Goal: Check status: Check status

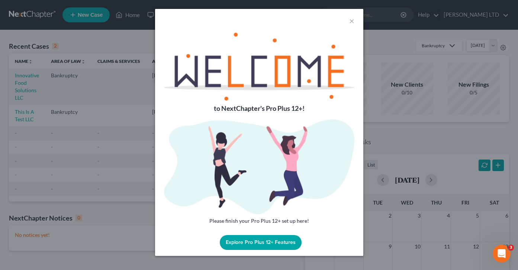
click at [350, 28] on div "×" at bounding box center [259, 21] width 208 height 24
click at [350, 23] on button "×" at bounding box center [351, 20] width 5 height 9
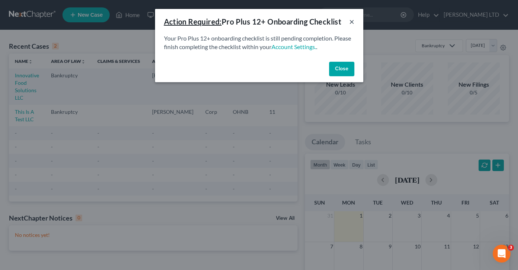
click at [350, 23] on button "×" at bounding box center [351, 21] width 5 height 9
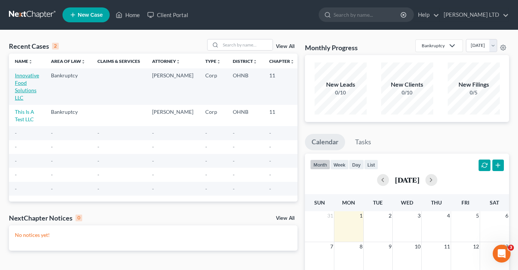
click at [26, 91] on link "Innovative Food Solutions LLC" at bounding box center [27, 86] width 24 height 29
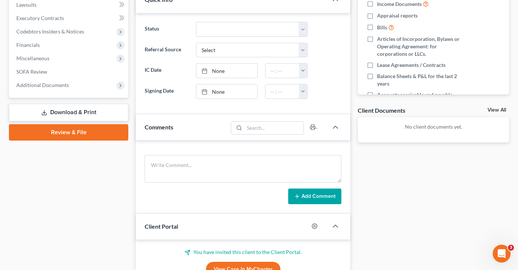
scroll to position [171, 0]
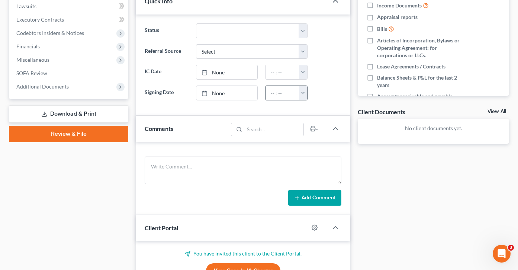
click at [302, 92] on button "button" at bounding box center [303, 93] width 8 height 14
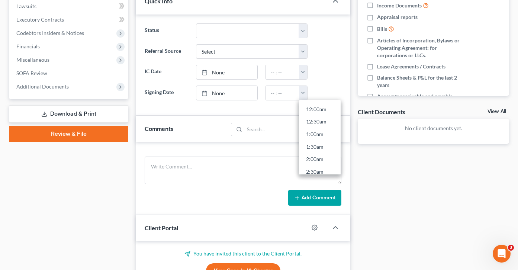
click at [327, 80] on ng-include "Status Discharged Discharged & Reported Discharge Litigation Dismissal Notice D…" at bounding box center [243, 61] width 197 height 77
click at [303, 71] on button "button" at bounding box center [303, 72] width 8 height 14
click at [334, 61] on ng-include "Status Discharged Discharged & Reported Discharge Litigation Dismissal Notice D…" at bounding box center [243, 61] width 197 height 77
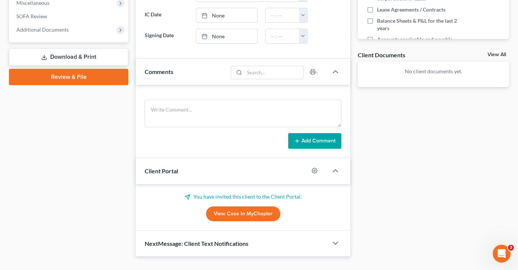
scroll to position [243, 0]
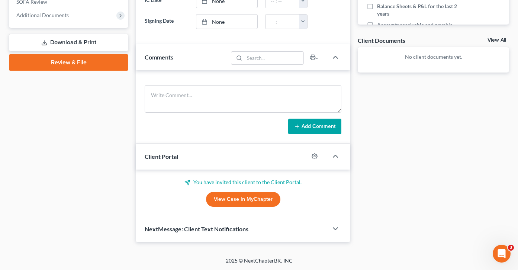
click at [222, 201] on link "View Case in MyChapter" at bounding box center [243, 199] width 74 height 15
